Goal: Task Accomplishment & Management: Complete application form

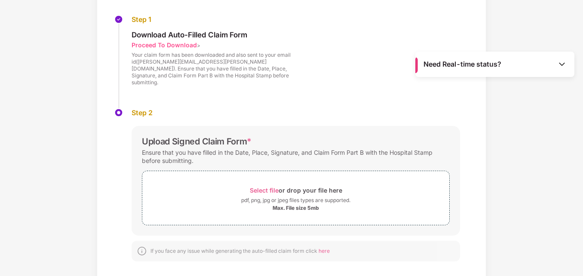
scroll to position [86, 0]
click at [285, 196] on div "pdf, png, jpg or jpeg files types are supported." at bounding box center [295, 200] width 109 height 9
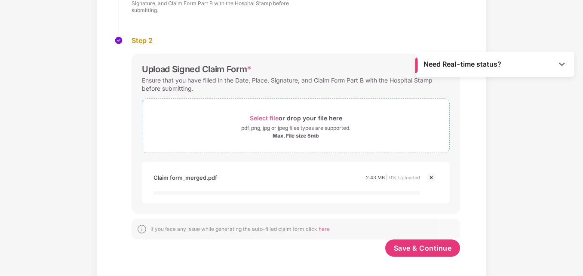
scroll to position [127, 0]
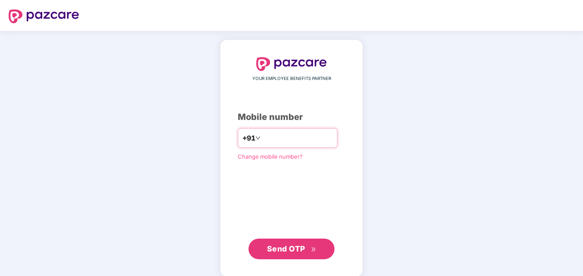
click at [303, 133] on input "number" at bounding box center [297, 138] width 70 height 14
click at [262, 137] on input "**********" at bounding box center [297, 138] width 70 height 14
type input "**********"
click at [291, 257] on button "Send OTP" at bounding box center [291, 249] width 86 height 21
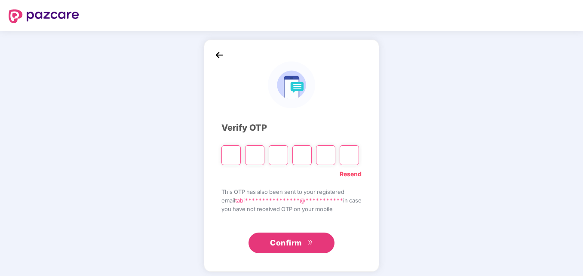
type input "*"
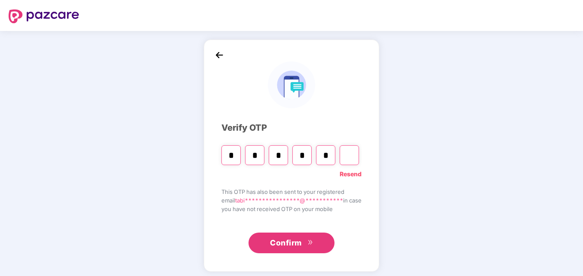
type input "*"
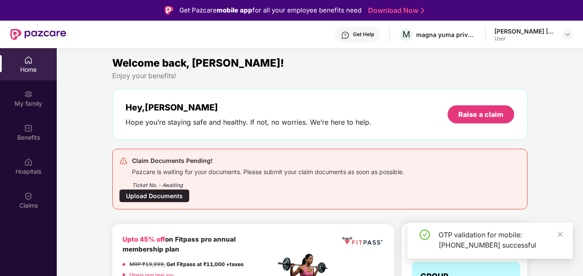
click at [160, 199] on div "Upload Documents" at bounding box center [154, 195] width 70 height 13
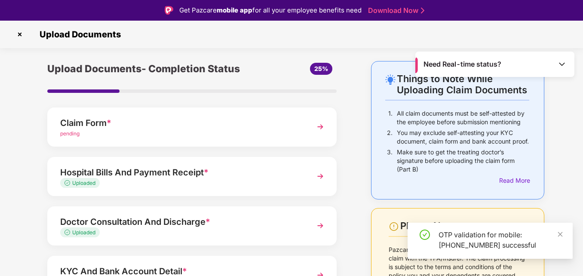
click at [199, 130] on div "pending" at bounding box center [180, 134] width 241 height 8
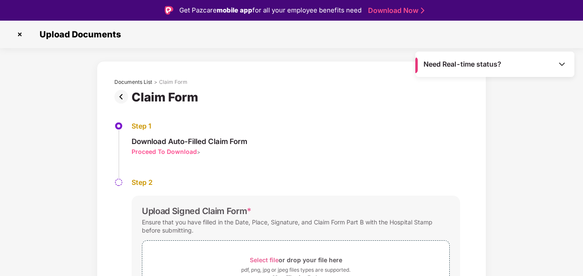
scroll to position [56, 0]
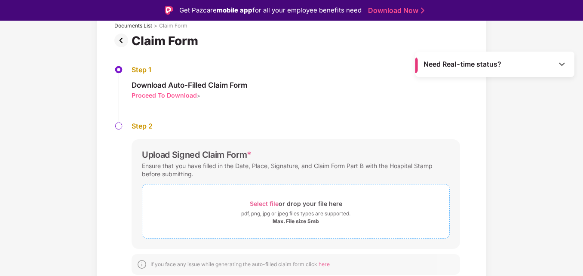
click at [299, 222] on div "Max. File size 5mb" at bounding box center [295, 221] width 46 height 7
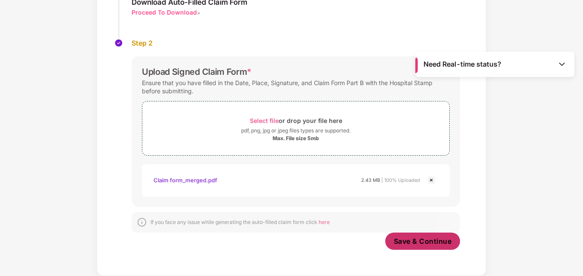
scroll to position [119, 0]
click at [432, 236] on span "Save & Continue" at bounding box center [423, 240] width 58 height 9
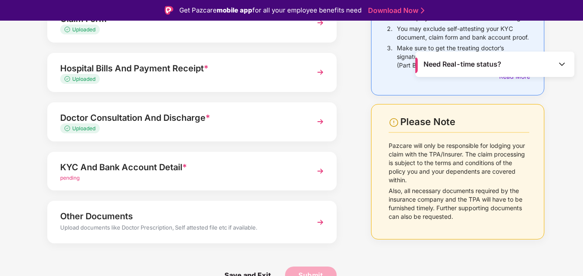
scroll to position [21, 0]
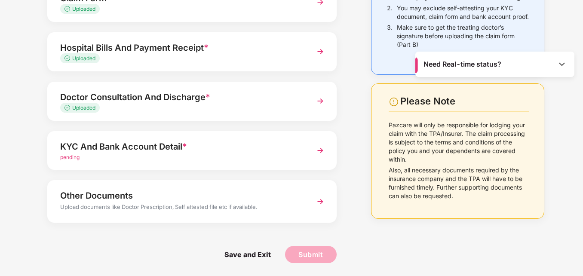
click at [279, 165] on div "KYC And Bank Account Detail * pending" at bounding box center [191, 150] width 289 height 39
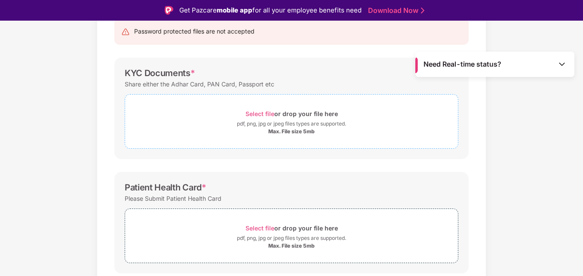
scroll to position [95, 0]
click at [288, 131] on div "Max. File size 5mb" at bounding box center [291, 131] width 46 height 7
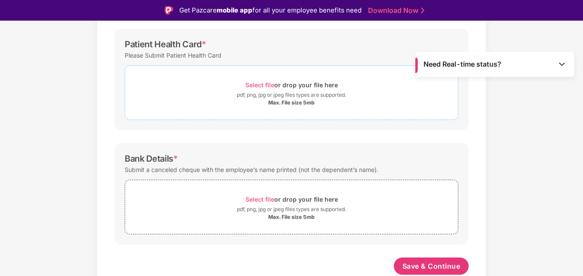
scroll to position [279, 0]
click at [289, 195] on div "Select file or drop your file here" at bounding box center [291, 199] width 92 height 12
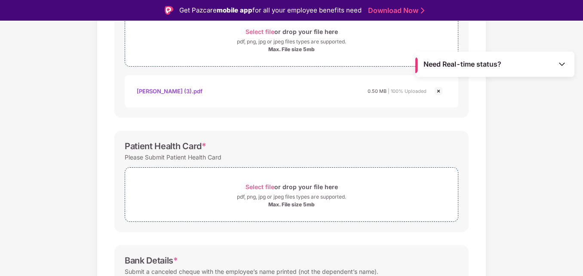
scroll to position [177, 0]
drag, startPoint x: 288, startPoint y: 217, endPoint x: 263, endPoint y: 205, distance: 26.9
click at [263, 205] on div "Max. File size 5mb" at bounding box center [291, 205] width 333 height 7
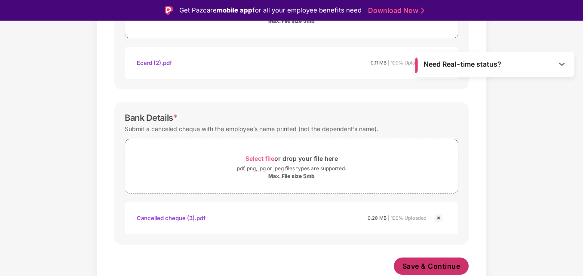
scroll to position [361, 0]
click at [428, 261] on button "Save & Continue" at bounding box center [431, 265] width 75 height 17
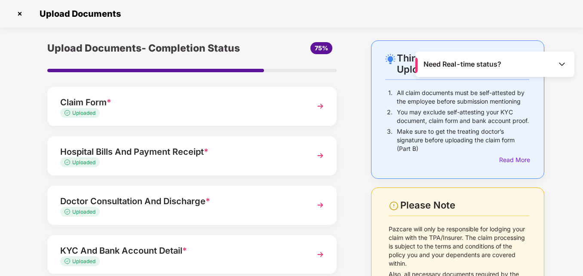
scroll to position [104, 0]
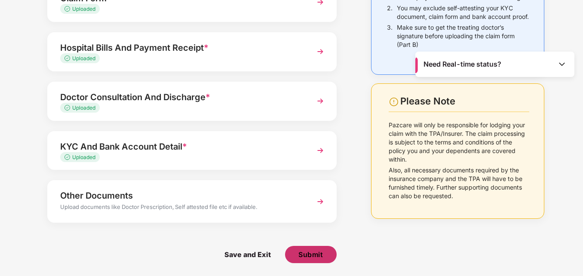
click at [309, 254] on span "Submit" at bounding box center [310, 254] width 24 height 9
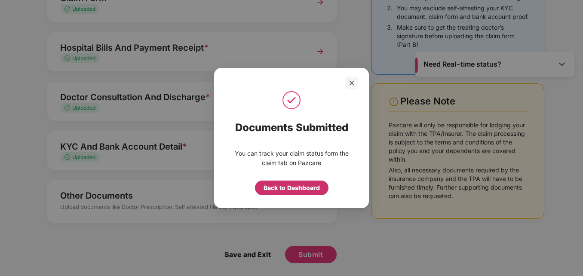
click at [280, 191] on div "Back to Dashboard" at bounding box center [291, 187] width 56 height 9
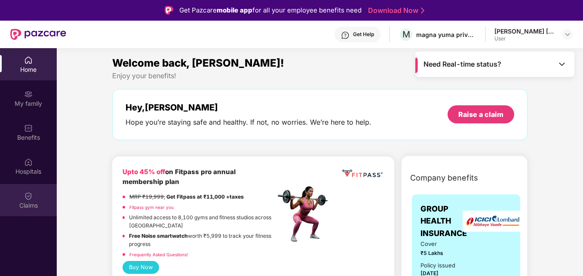
click at [54, 196] on div "Claims" at bounding box center [28, 200] width 57 height 32
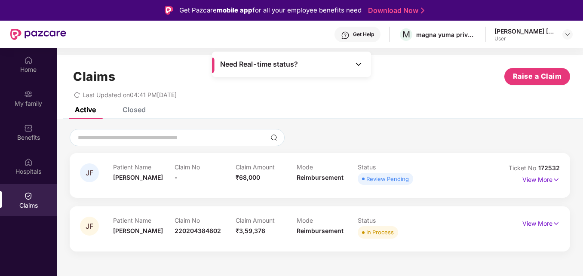
click at [333, 146] on div at bounding box center [320, 137] width 500 height 17
